Goal: Navigation & Orientation: Find specific page/section

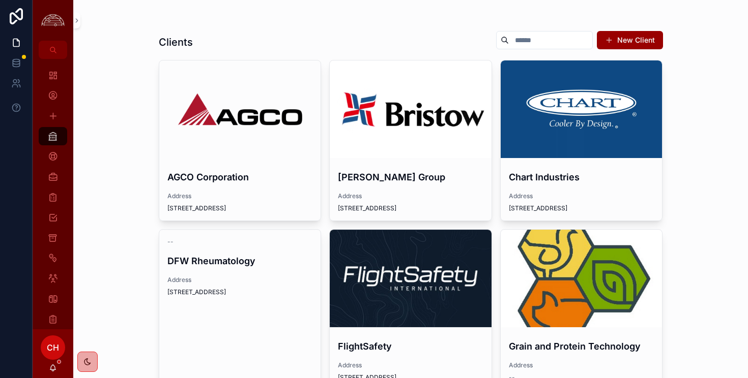
click at [0, 0] on div "scrollable content" at bounding box center [0, 0] width 0 height 0
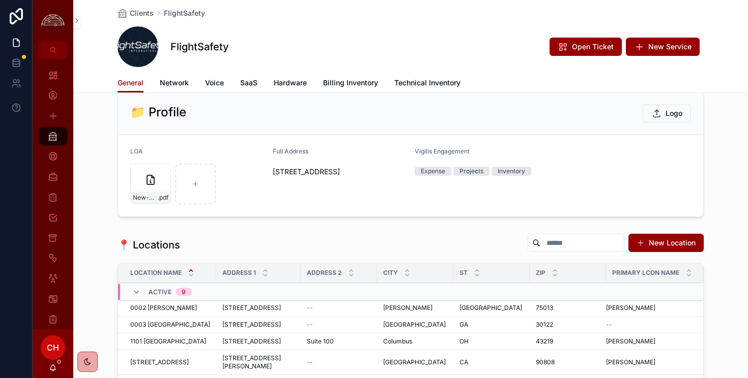
scroll to position [17, 0]
click at [56, 316] on icon "scrollable content" at bounding box center [53, 319] width 10 height 10
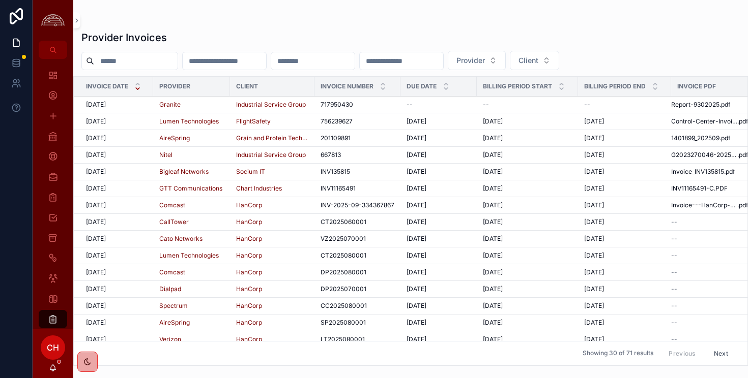
click at [132, 122] on div "[DATE] [DATE]" at bounding box center [116, 121] width 61 height 8
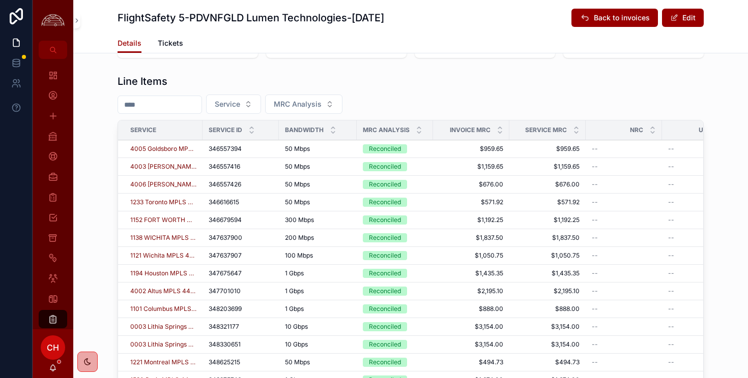
scroll to position [370, 0]
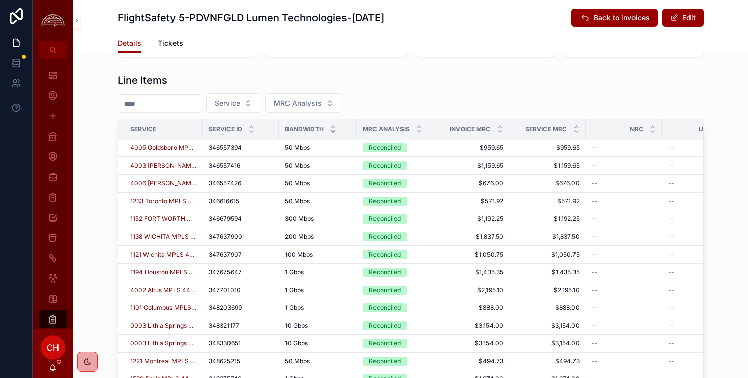
click at [332, 134] on icon "scrollable content" at bounding box center [333, 131] width 7 height 7
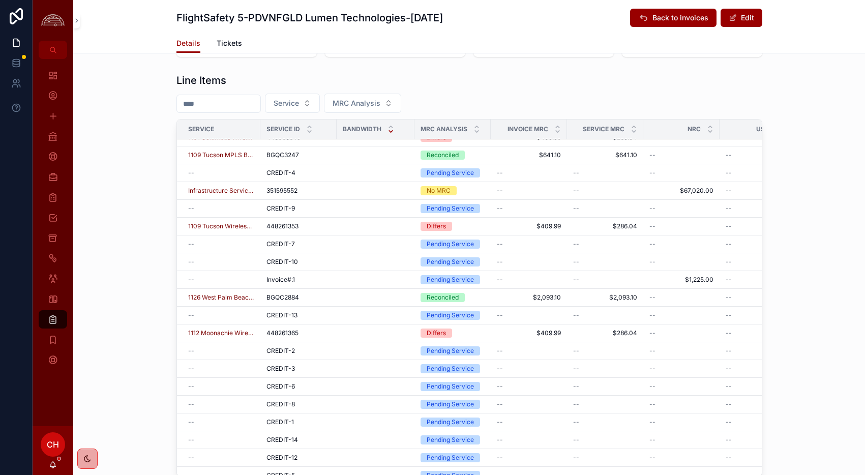
scroll to position [1750, 1]
click at [231, 46] on span "Tickets" at bounding box center [229, 43] width 25 height 10
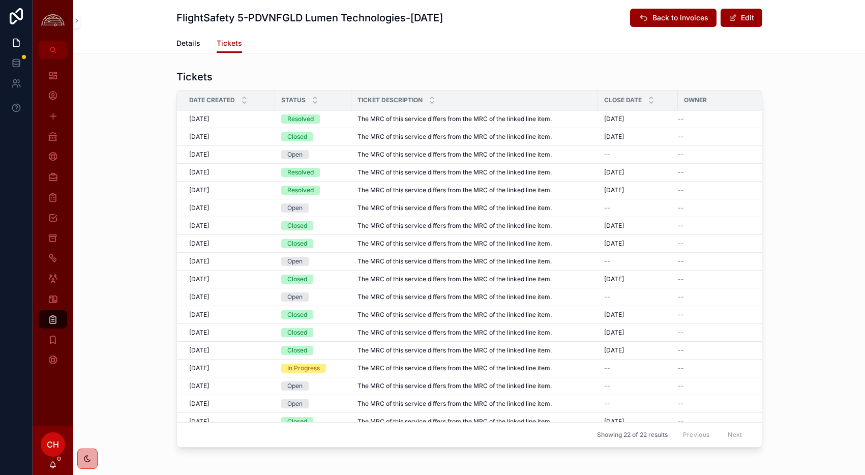
click at [195, 48] on span "Details" at bounding box center [188, 43] width 24 height 10
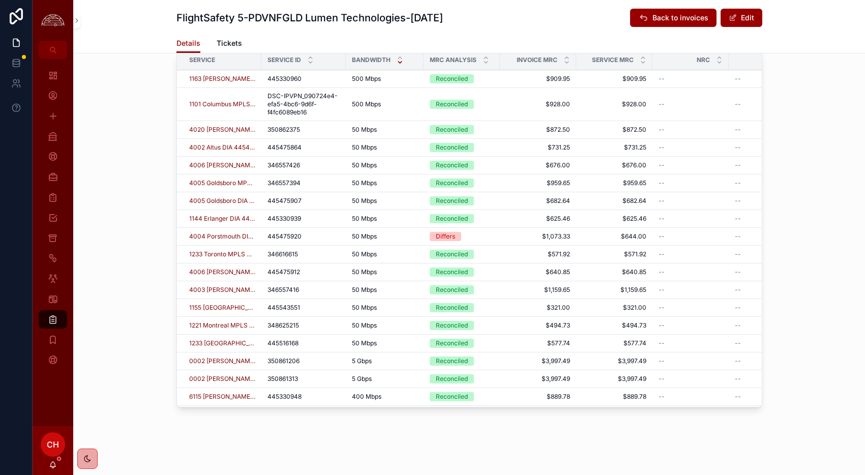
scroll to position [445, 0]
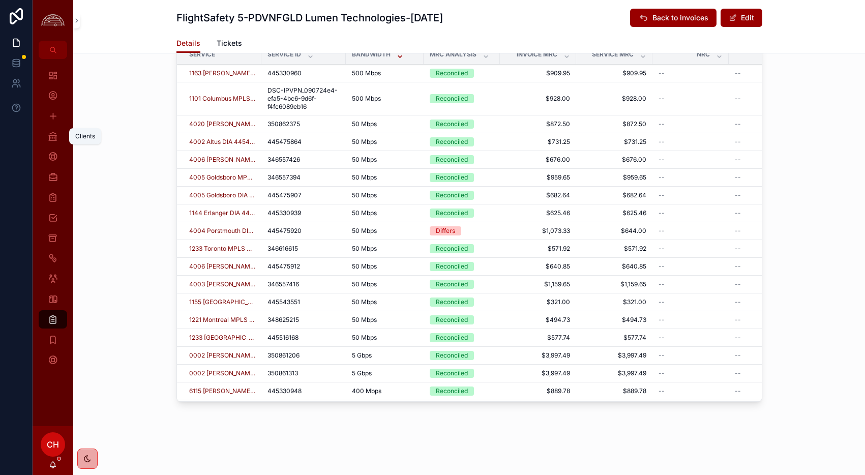
click at [62, 141] on link "Clients" at bounding box center [53, 136] width 28 height 18
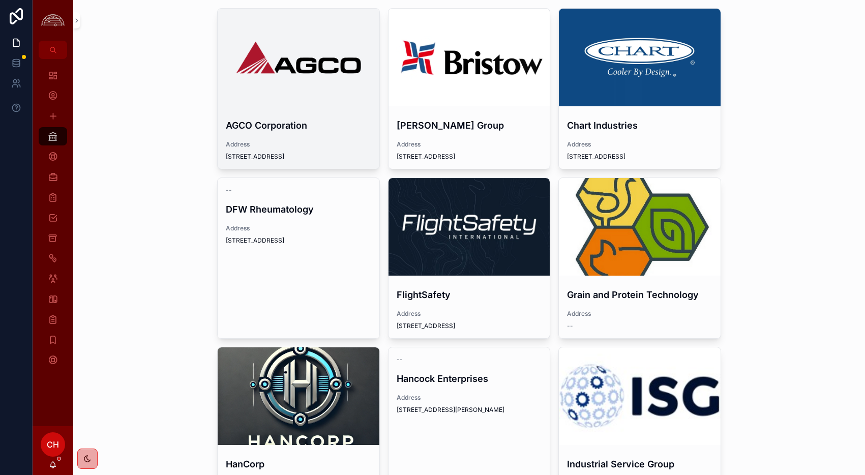
scroll to position [51, 0]
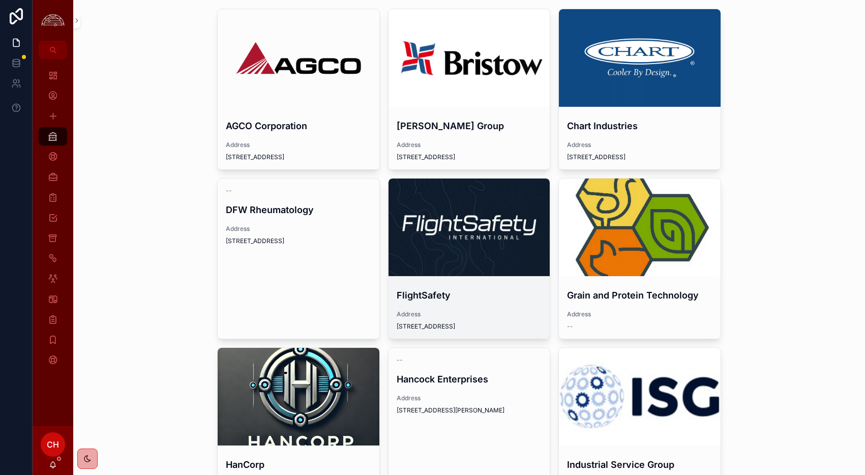
click at [510, 210] on div "scrollable content" at bounding box center [470, 228] width 162 height 98
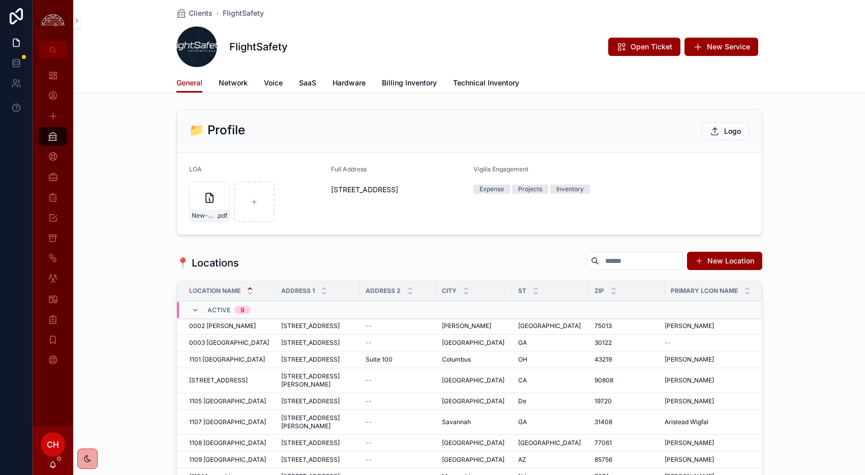
click at [235, 80] on span "Network" at bounding box center [233, 83] width 29 height 10
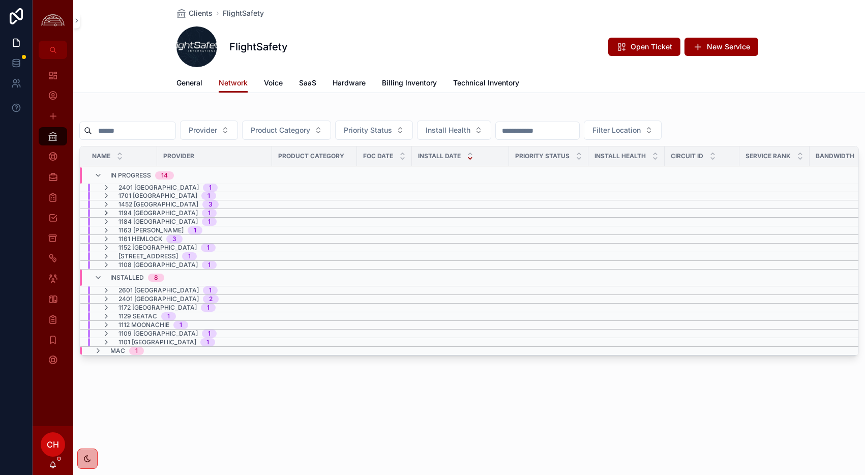
click at [107, 211] on icon "scrollable content" at bounding box center [106, 213] width 8 height 8
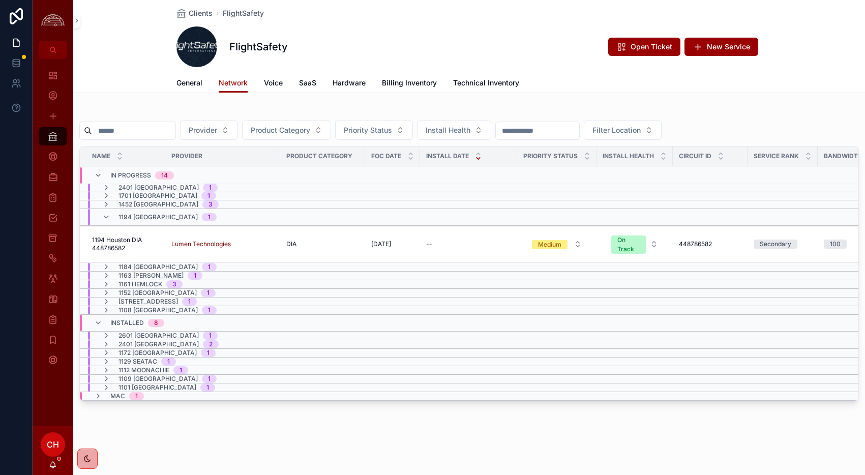
click at [136, 245] on span "1194 Houston DIA 448786582" at bounding box center [125, 244] width 67 height 16
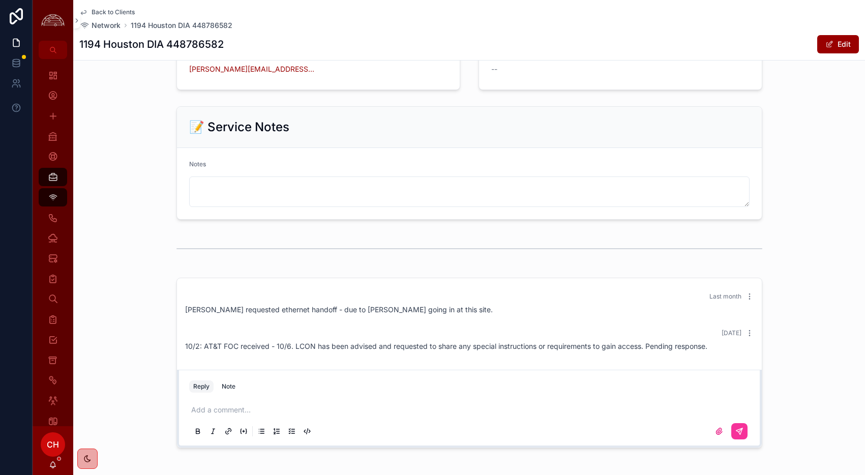
scroll to position [1019, 0]
click at [102, 9] on span "Back to Clients" at bounding box center [113, 12] width 43 height 8
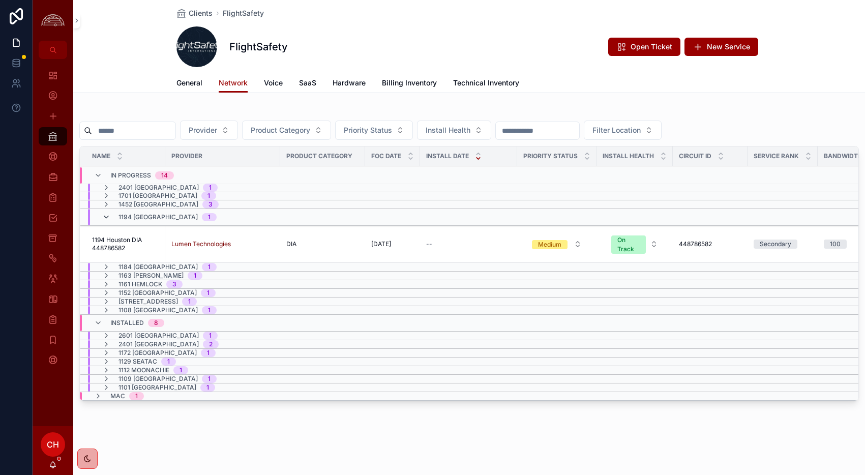
click at [109, 216] on icon "scrollable content" at bounding box center [106, 217] width 8 height 8
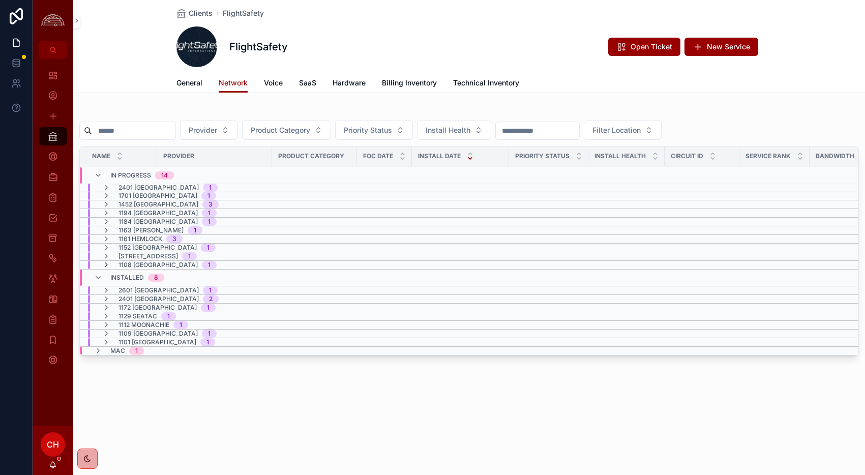
click at [107, 264] on icon "scrollable content" at bounding box center [106, 265] width 8 height 8
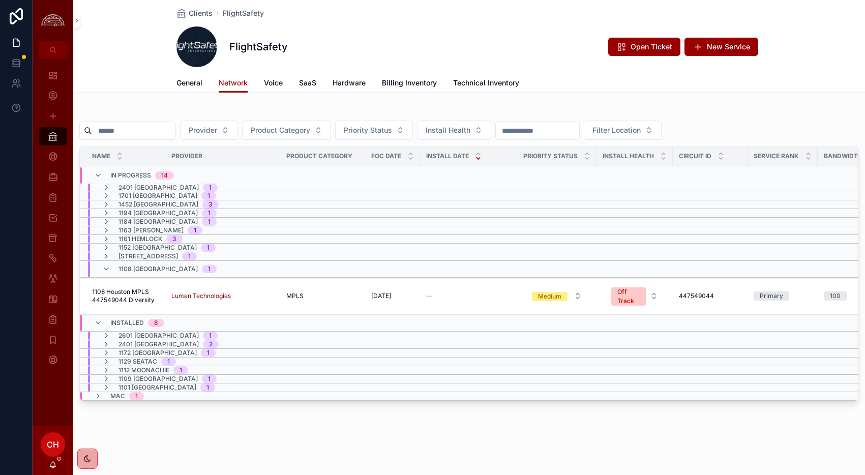
click at [150, 289] on span "1108 Houston MPLS 447549044 Diversity" at bounding box center [125, 296] width 67 height 16
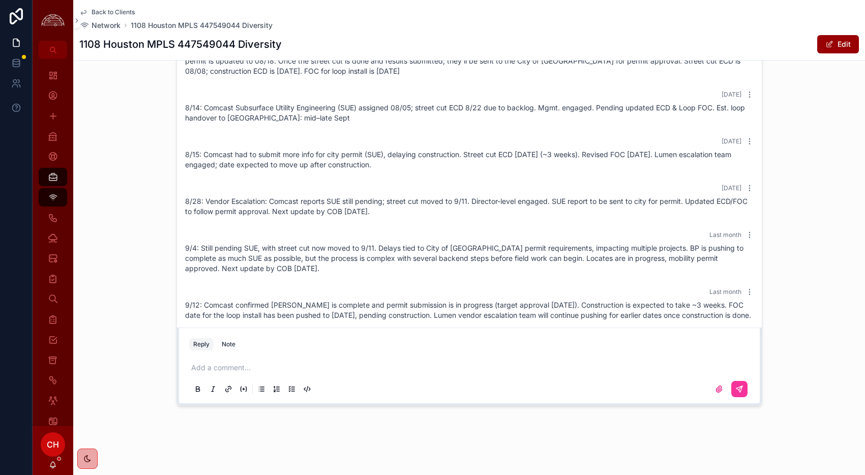
scroll to position [774, 0]
